Goal: Check status: Check status

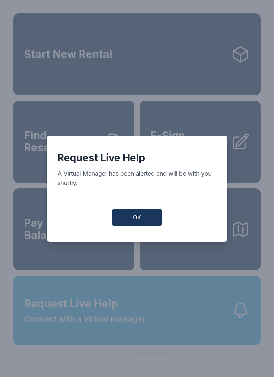
click at [134, 220] on span "OK" at bounding box center [137, 218] width 8 height 8
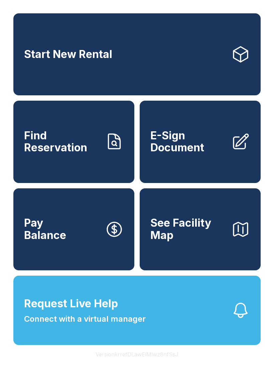
click at [49, 154] on span "Find Reservation" at bounding box center [61, 142] width 75 height 24
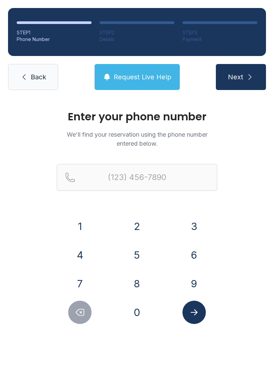
click at [188, 288] on button "9" at bounding box center [193, 283] width 23 height 23
click at [80, 229] on button "1" at bounding box center [79, 226] width 23 height 23
click at [138, 225] on button "2" at bounding box center [136, 226] width 23 height 23
click at [191, 230] on button "3" at bounding box center [193, 226] width 23 height 23
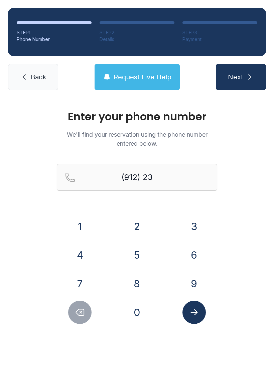
click at [72, 286] on button "7" at bounding box center [79, 283] width 23 height 23
click at [76, 278] on button "7" at bounding box center [79, 283] width 23 height 23
click at [78, 247] on button "4" at bounding box center [79, 255] width 23 height 23
click at [138, 312] on button "0" at bounding box center [136, 312] width 23 height 23
click at [135, 215] on button "2" at bounding box center [136, 226] width 23 height 23
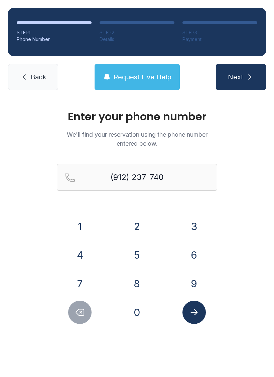
type input "[PHONE_NUMBER]"
click at [183, 310] on button "Submit lookup form" at bounding box center [193, 312] width 23 height 23
